Goal: Information Seeking & Learning: Learn about a topic

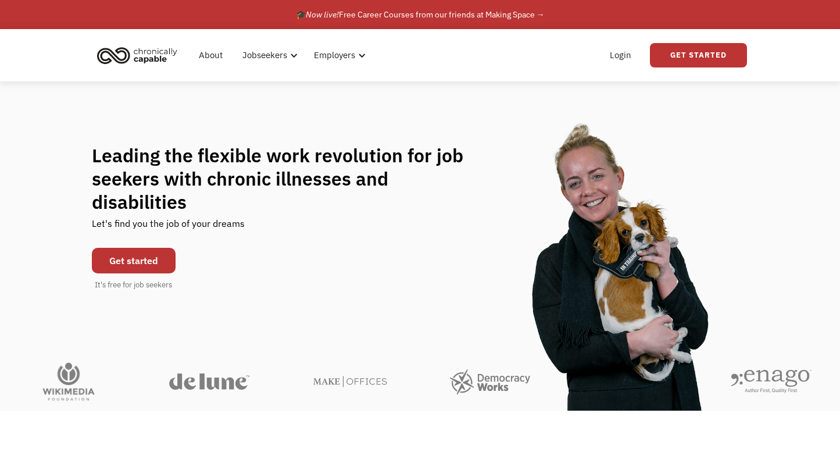
scroll to position [13, 0]
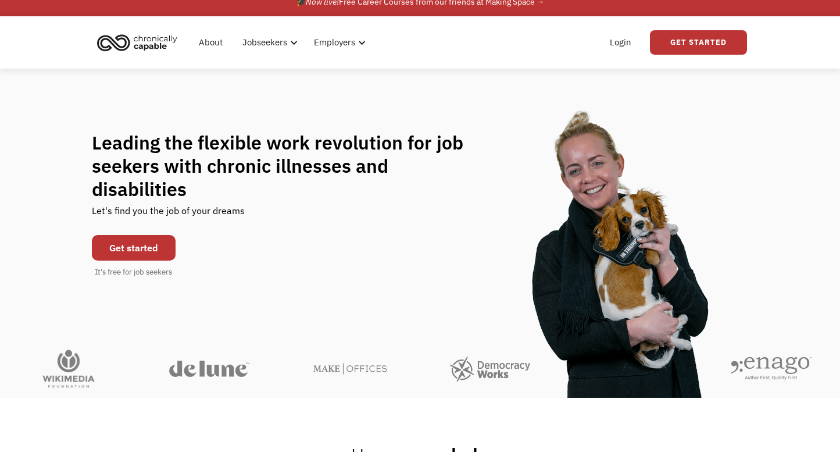
click at [140, 241] on link "Get started" at bounding box center [134, 248] width 84 height 26
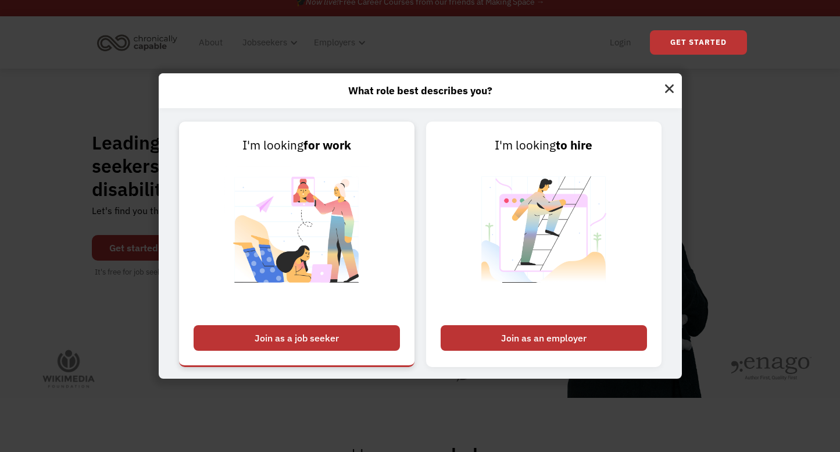
click at [345, 240] on img at bounding box center [296, 237] width 145 height 165
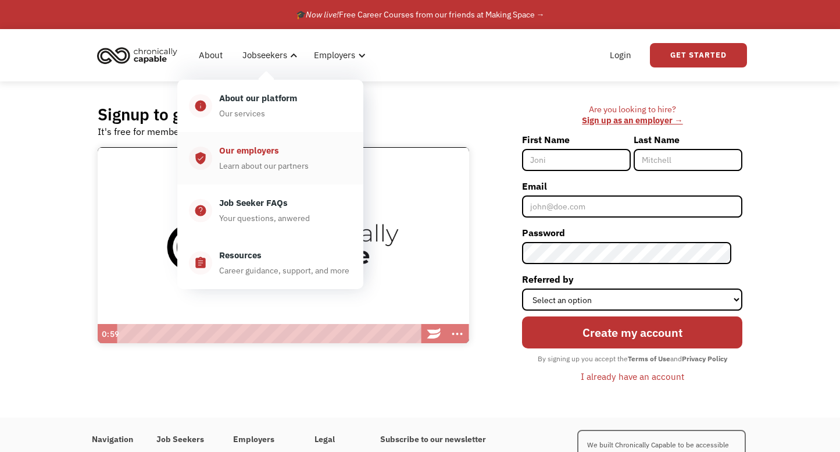
click at [248, 164] on div "Learn about our partners" at bounding box center [264, 166] width 90 height 14
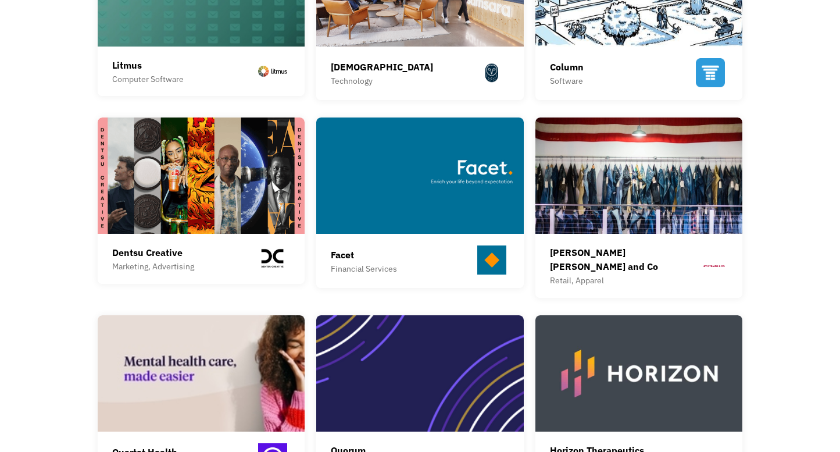
scroll to position [594, 0]
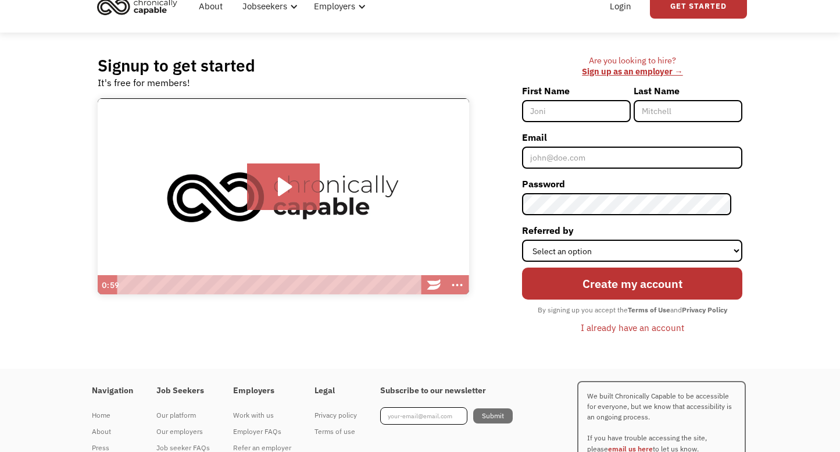
scroll to position [62, 0]
